Goal: Task Accomplishment & Management: Use online tool/utility

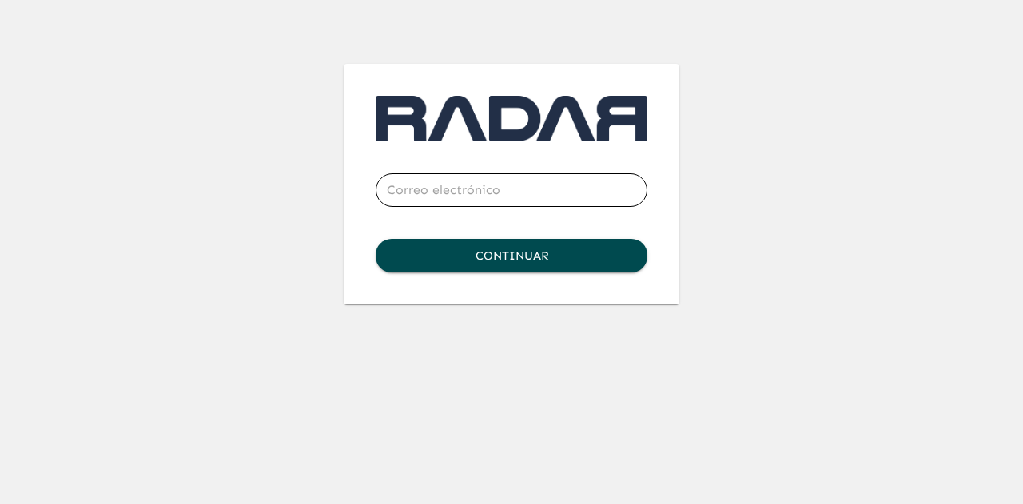
type input "[EMAIL_ADDRESS][DOMAIN_NAME]"
click at [449, 249] on button "Continuar" at bounding box center [512, 256] width 272 height 34
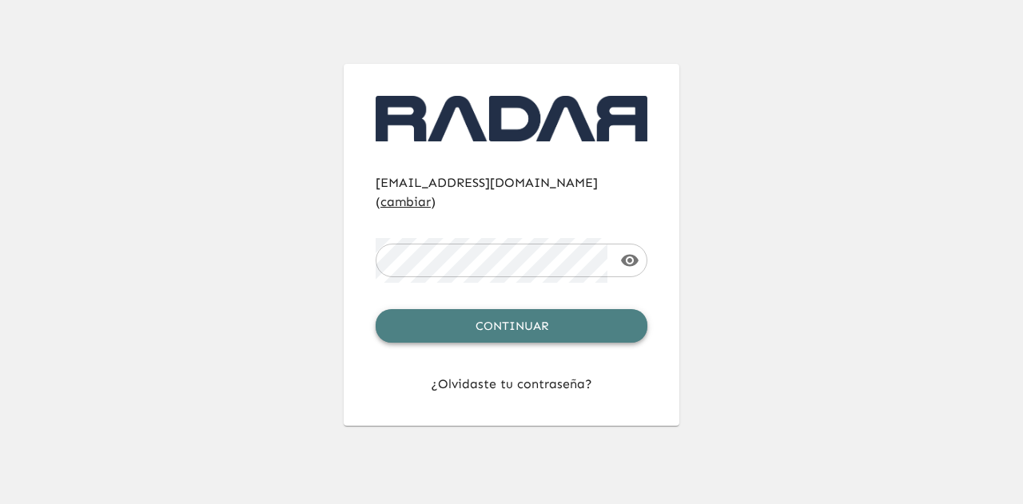
click at [512, 309] on button "Continuar" at bounding box center [512, 326] width 272 height 34
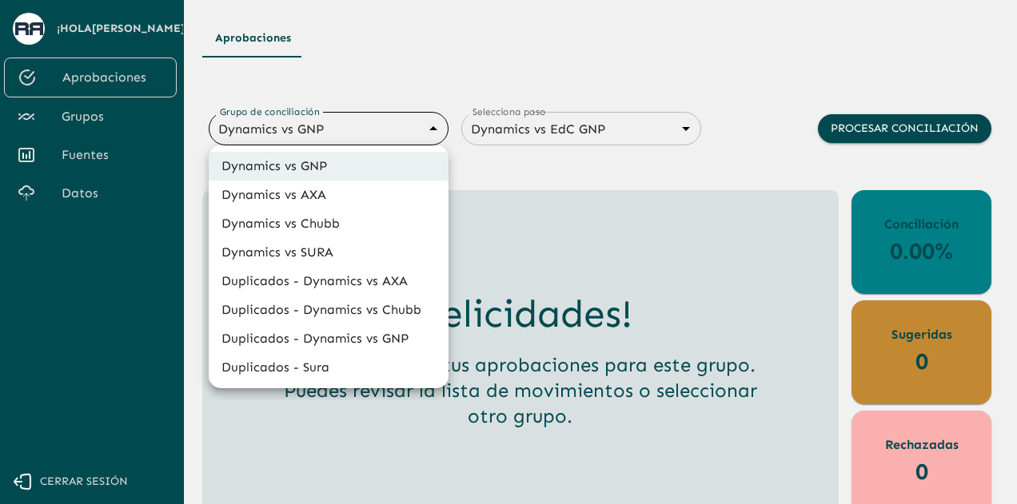
click at [425, 124] on body "Se están procesando los movimientos. Algunas acciones permanecerán deshabilitad…" at bounding box center [508, 252] width 1017 height 504
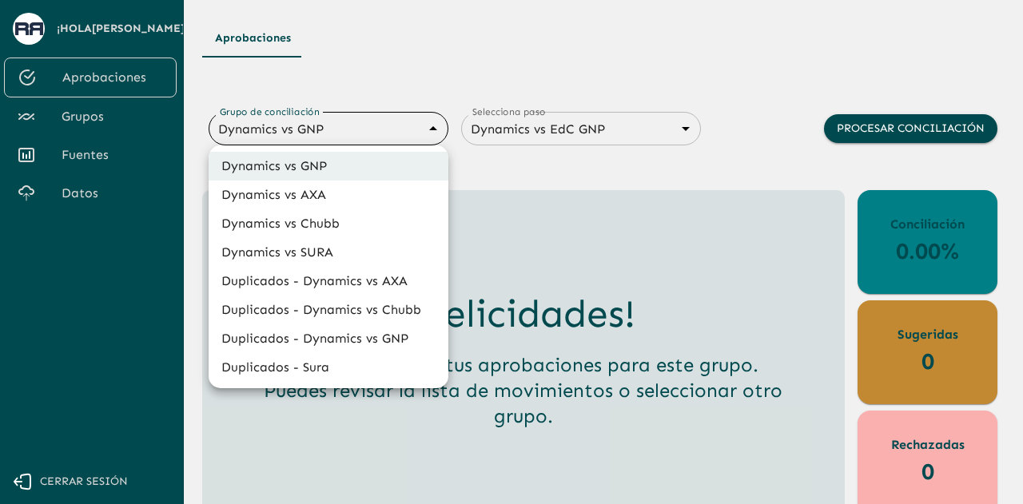
click at [321, 251] on li "Dynamics vs SURA" at bounding box center [329, 252] width 240 height 29
type input "68d558db3b2e539d2514dabf"
type input "68d558ce6259dbec3a958864"
